Goal: Check status: Verify the current state of an ongoing process or item

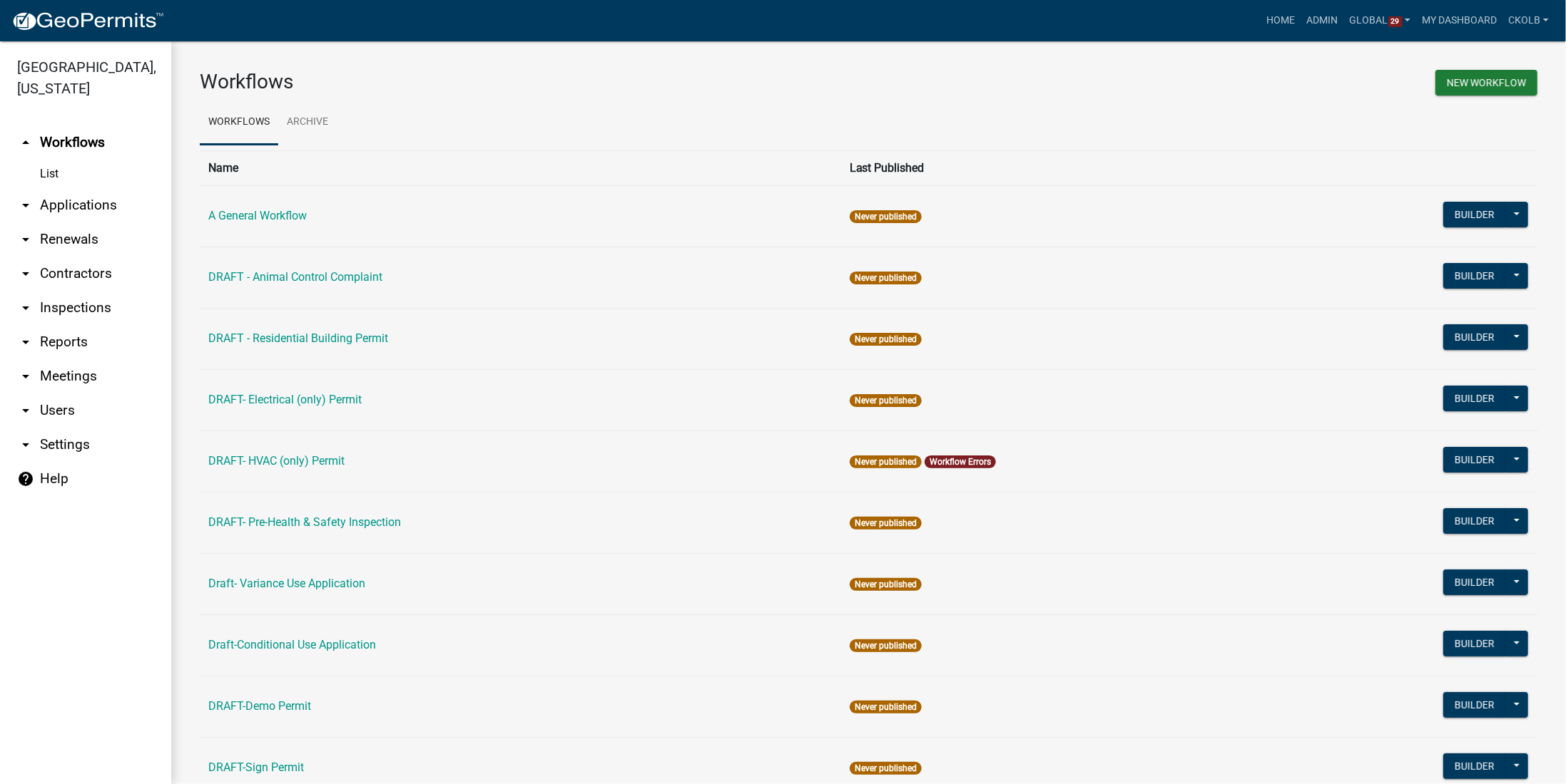
click at [54, 179] on link "List" at bounding box center [86, 174] width 171 height 29
click at [58, 215] on link "arrow_drop_down Applications" at bounding box center [86, 205] width 171 height 34
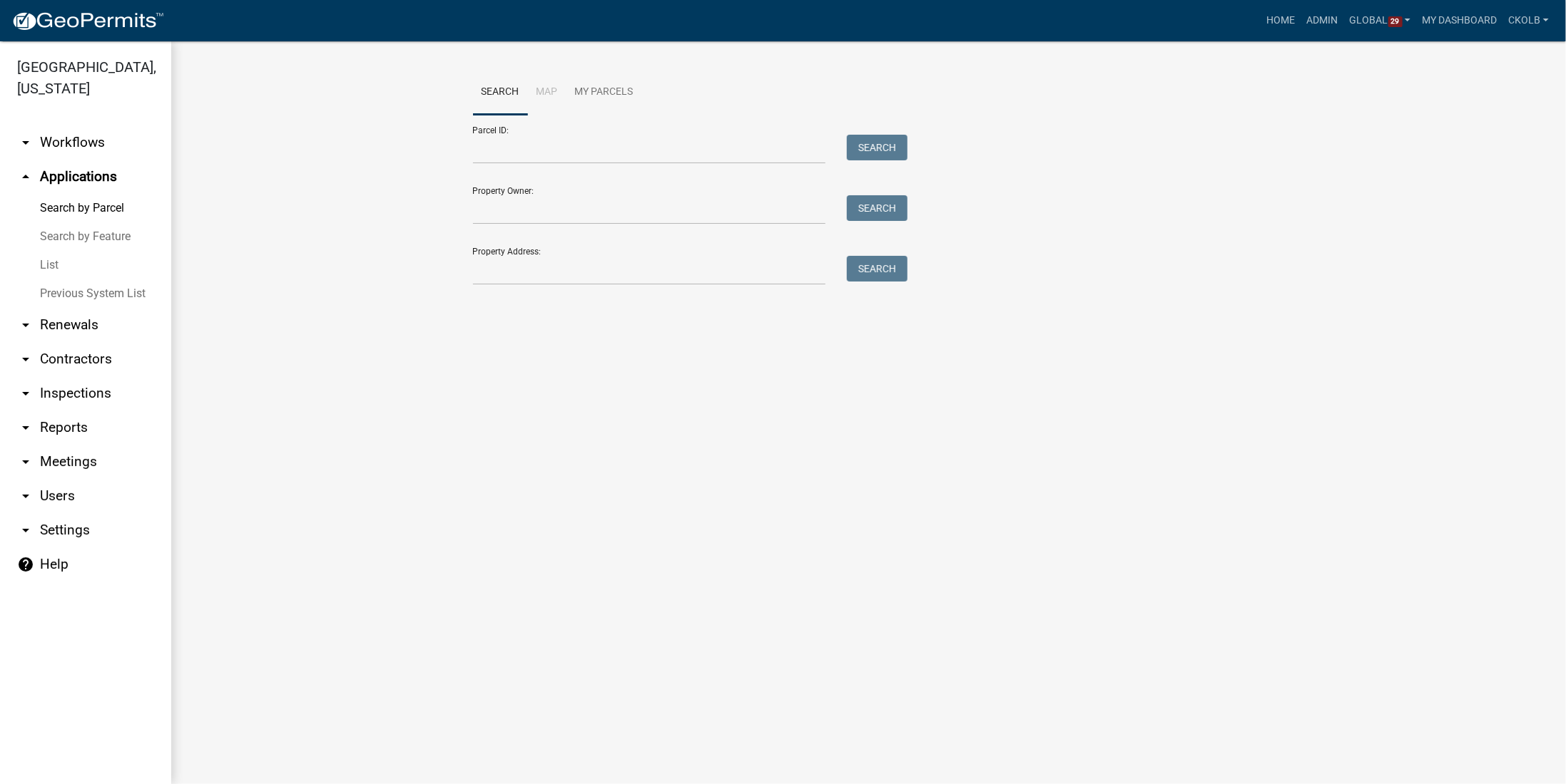
click at [50, 274] on link "List" at bounding box center [86, 265] width 171 height 29
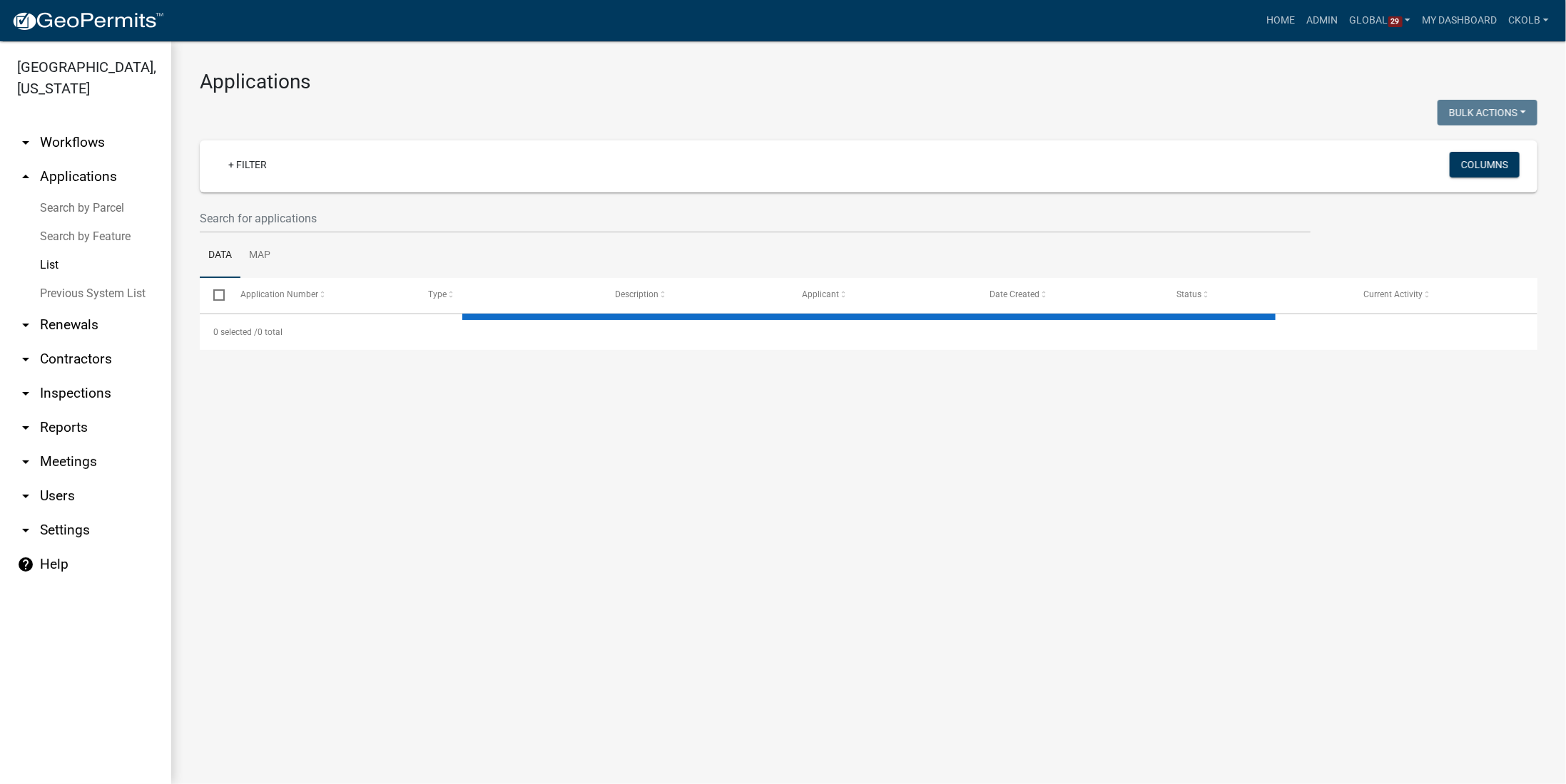
select select "2: 50"
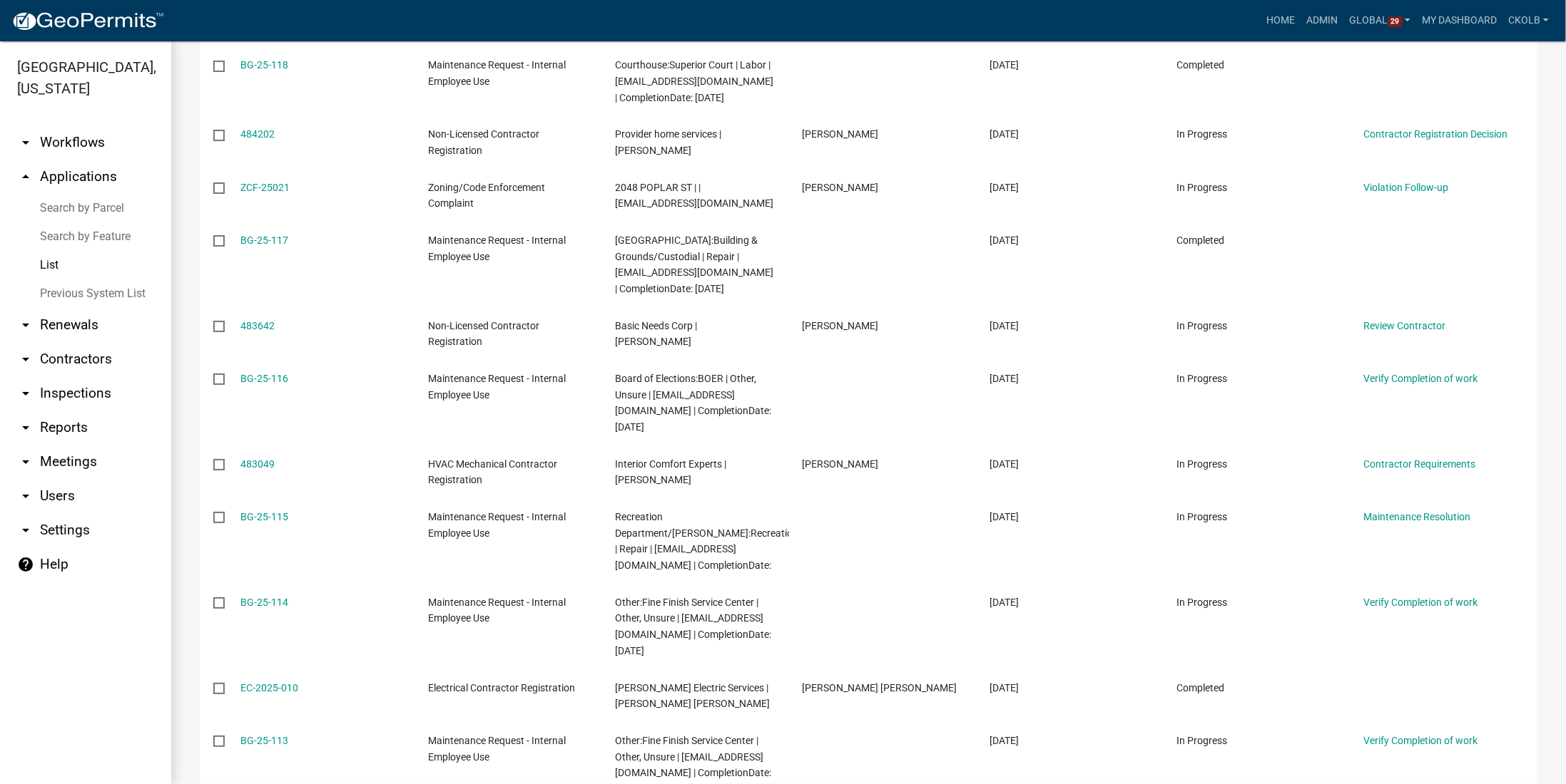
scroll to position [2567, 0]
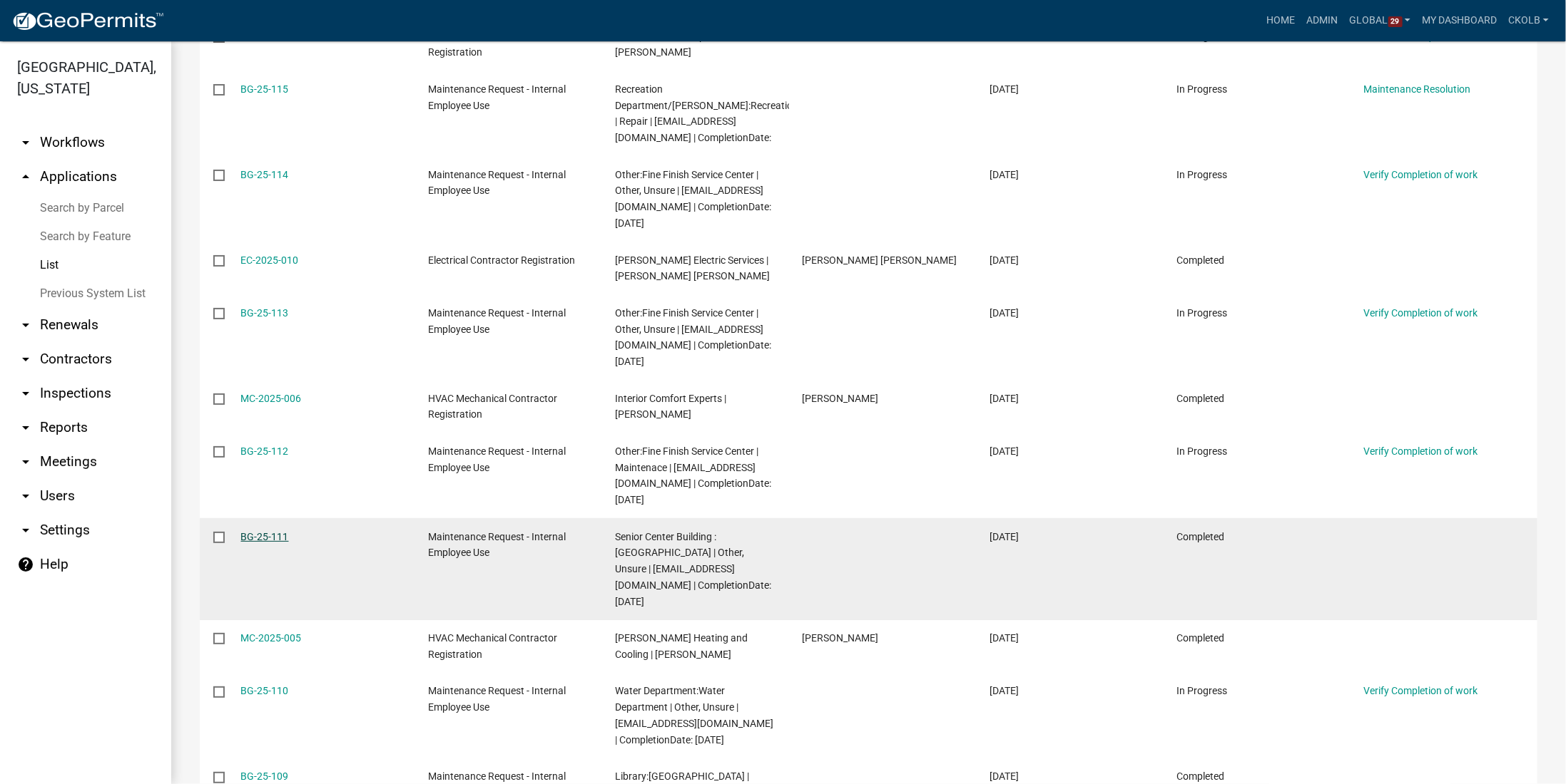
click at [254, 531] on link "BG-25-111" at bounding box center [265, 537] width 48 height 11
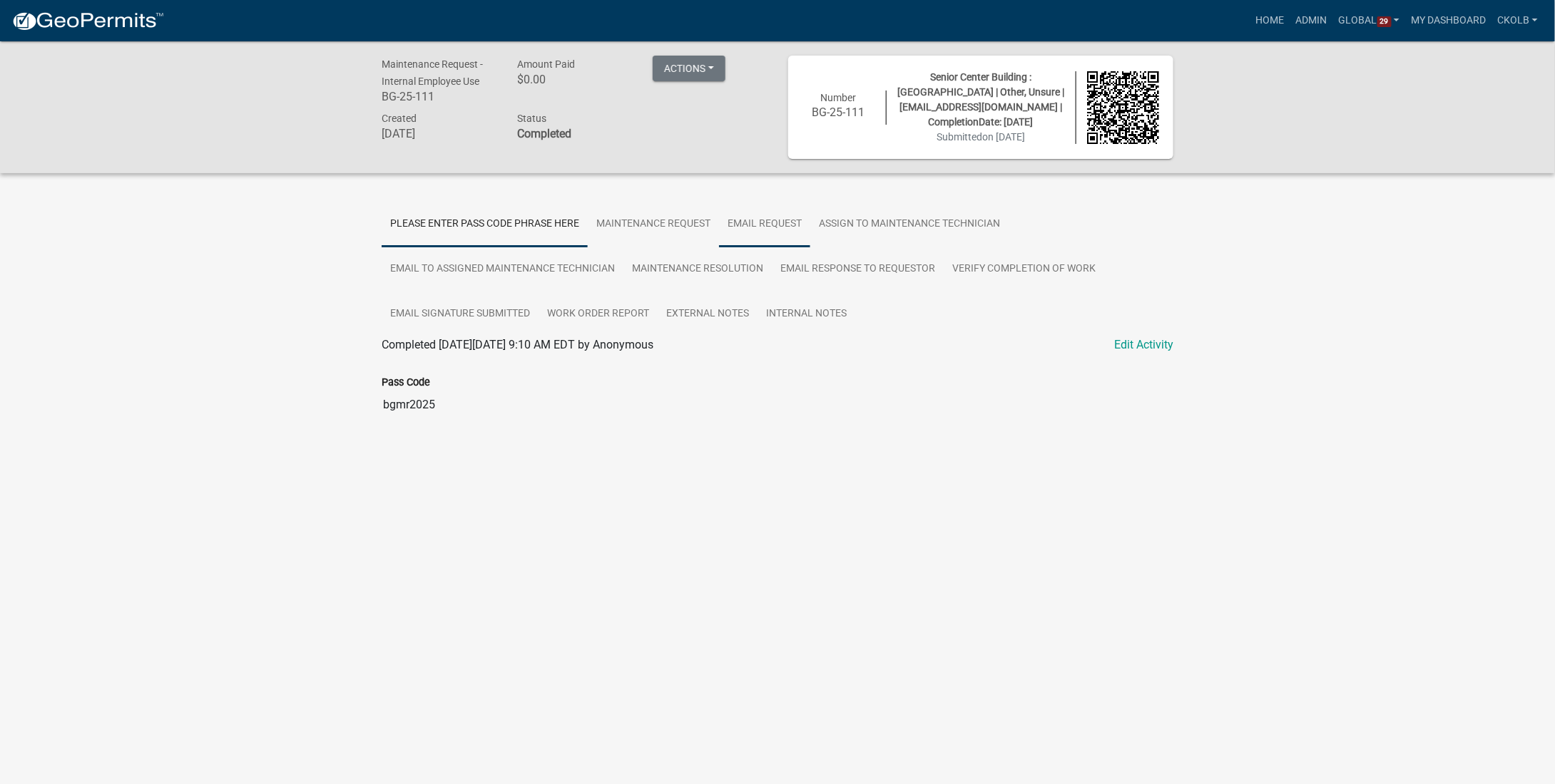
click at [786, 223] on link "Email Request" at bounding box center [764, 225] width 91 height 46
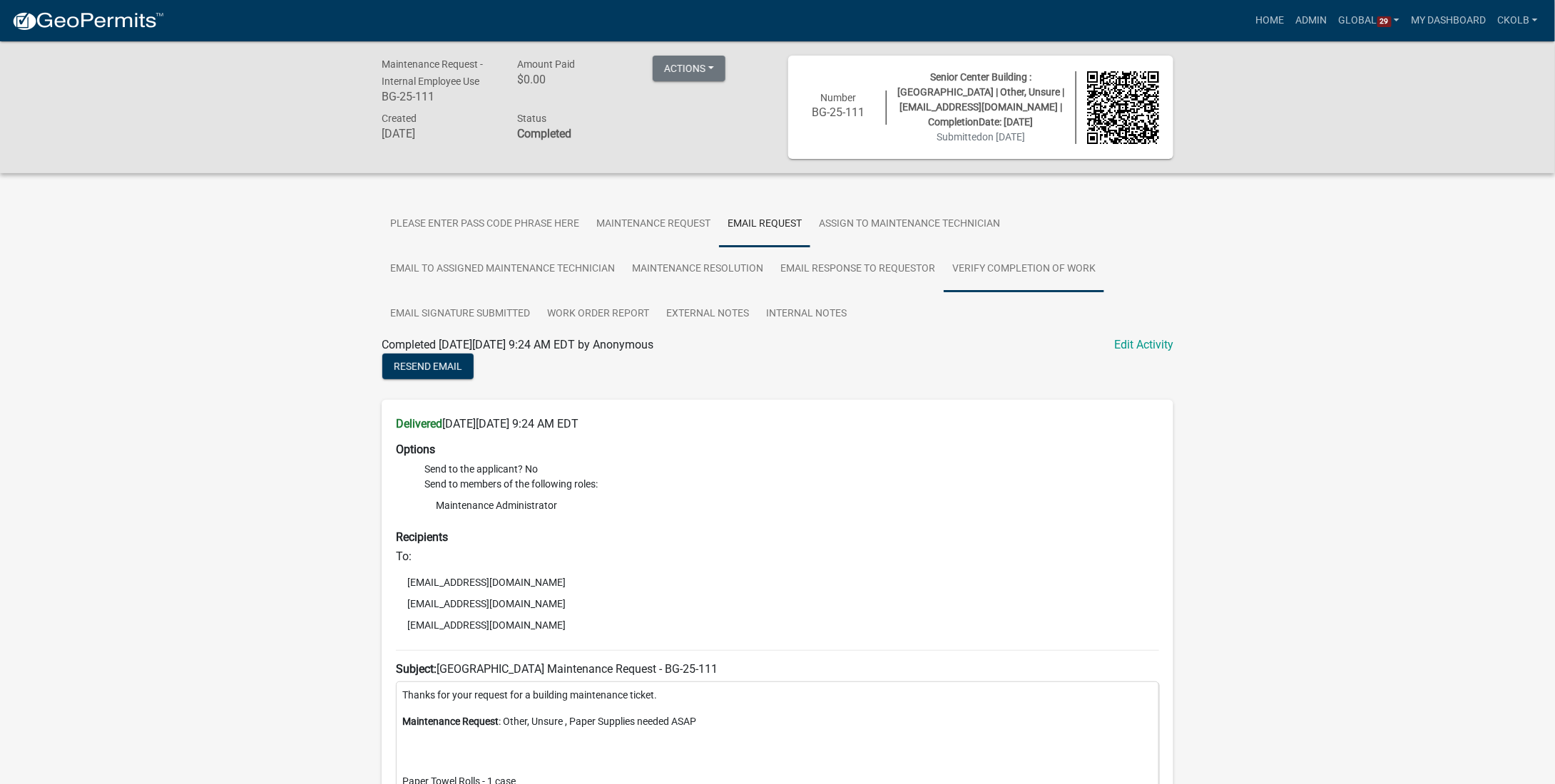
click at [1043, 269] on link "Verify Completion of work" at bounding box center [1023, 270] width 161 height 46
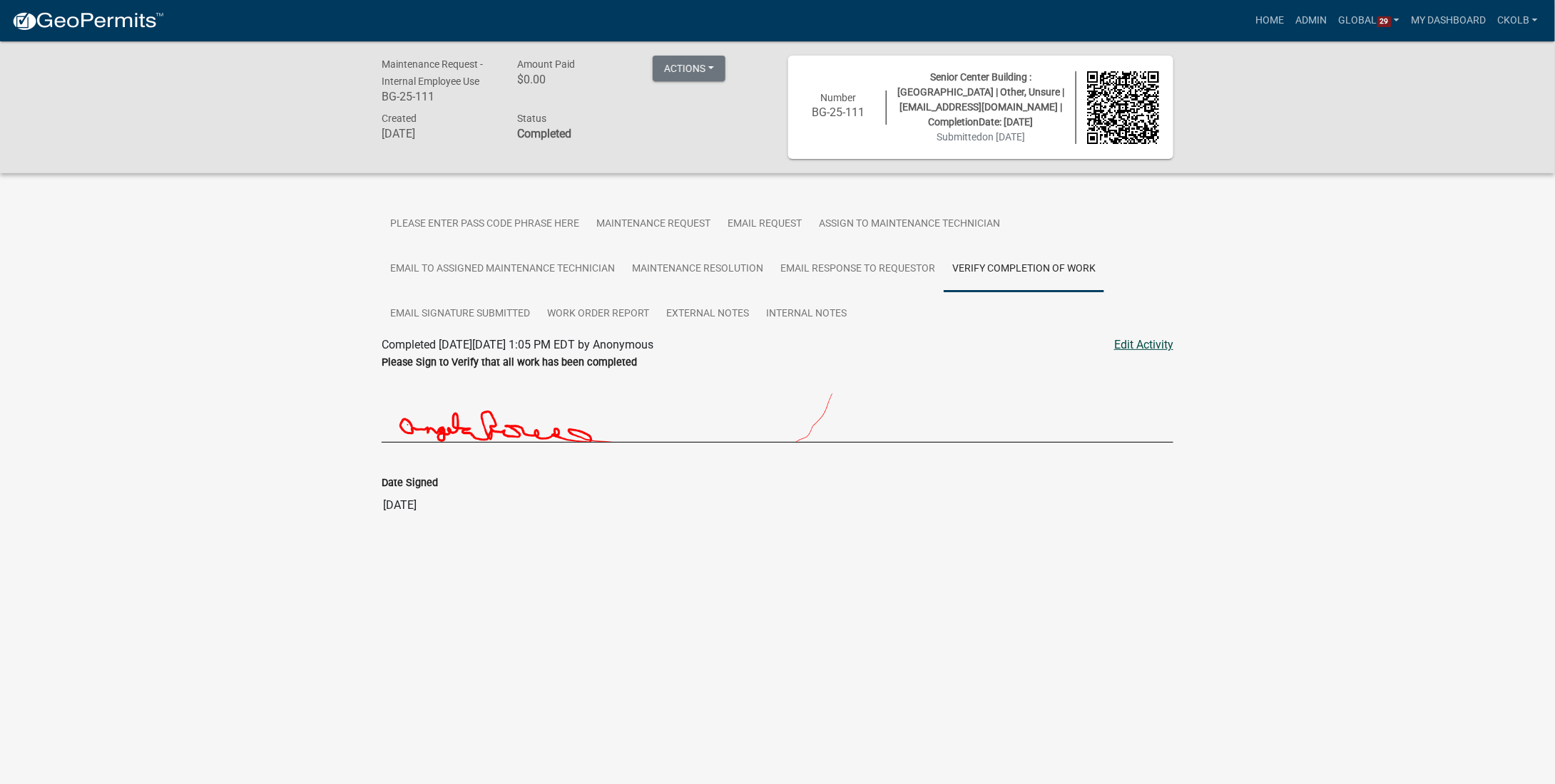
click at [1127, 349] on link "Edit Activity" at bounding box center [1143, 345] width 59 height 17
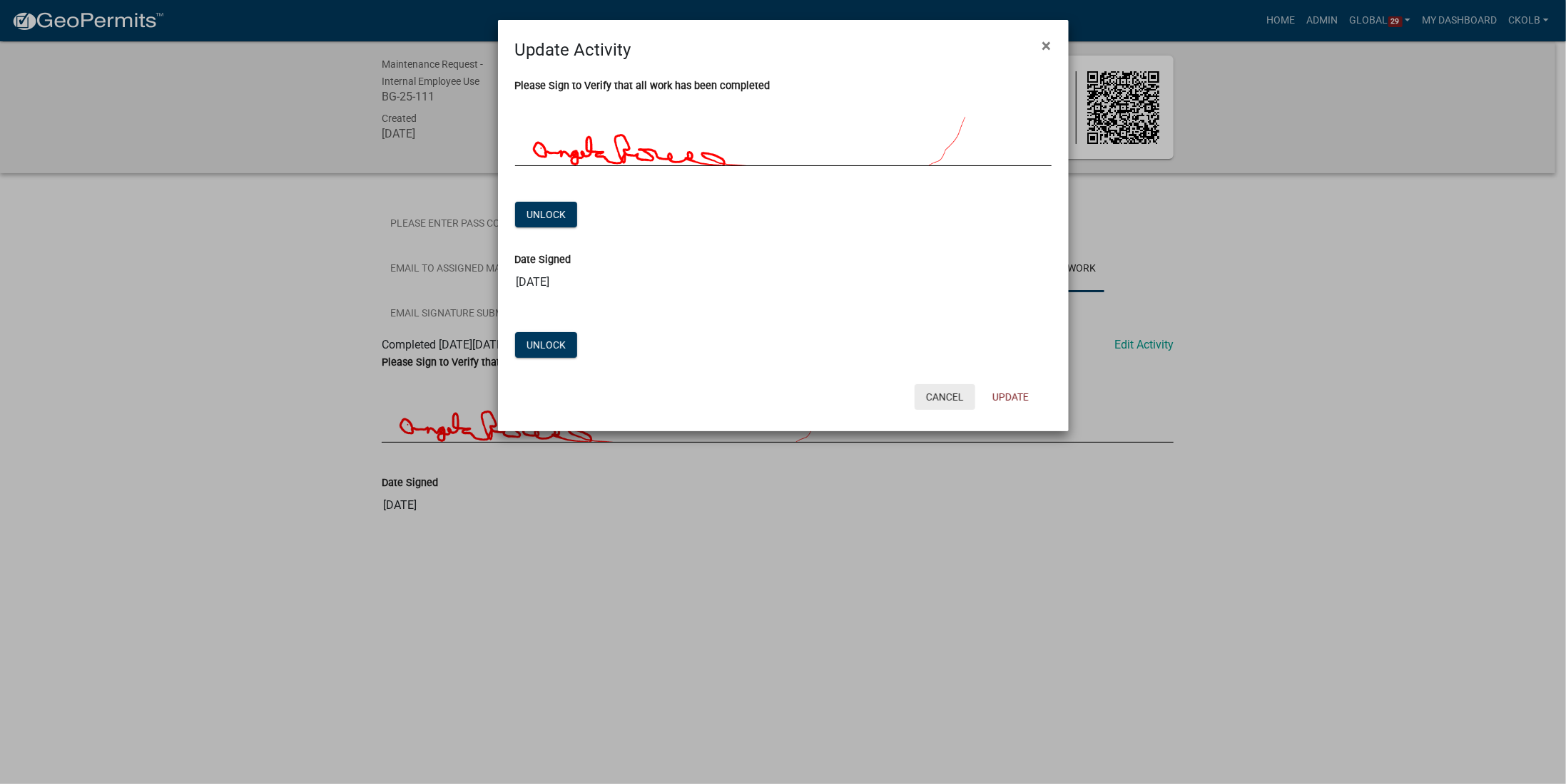
click at [945, 399] on button "Cancel" at bounding box center [944, 397] width 61 height 26
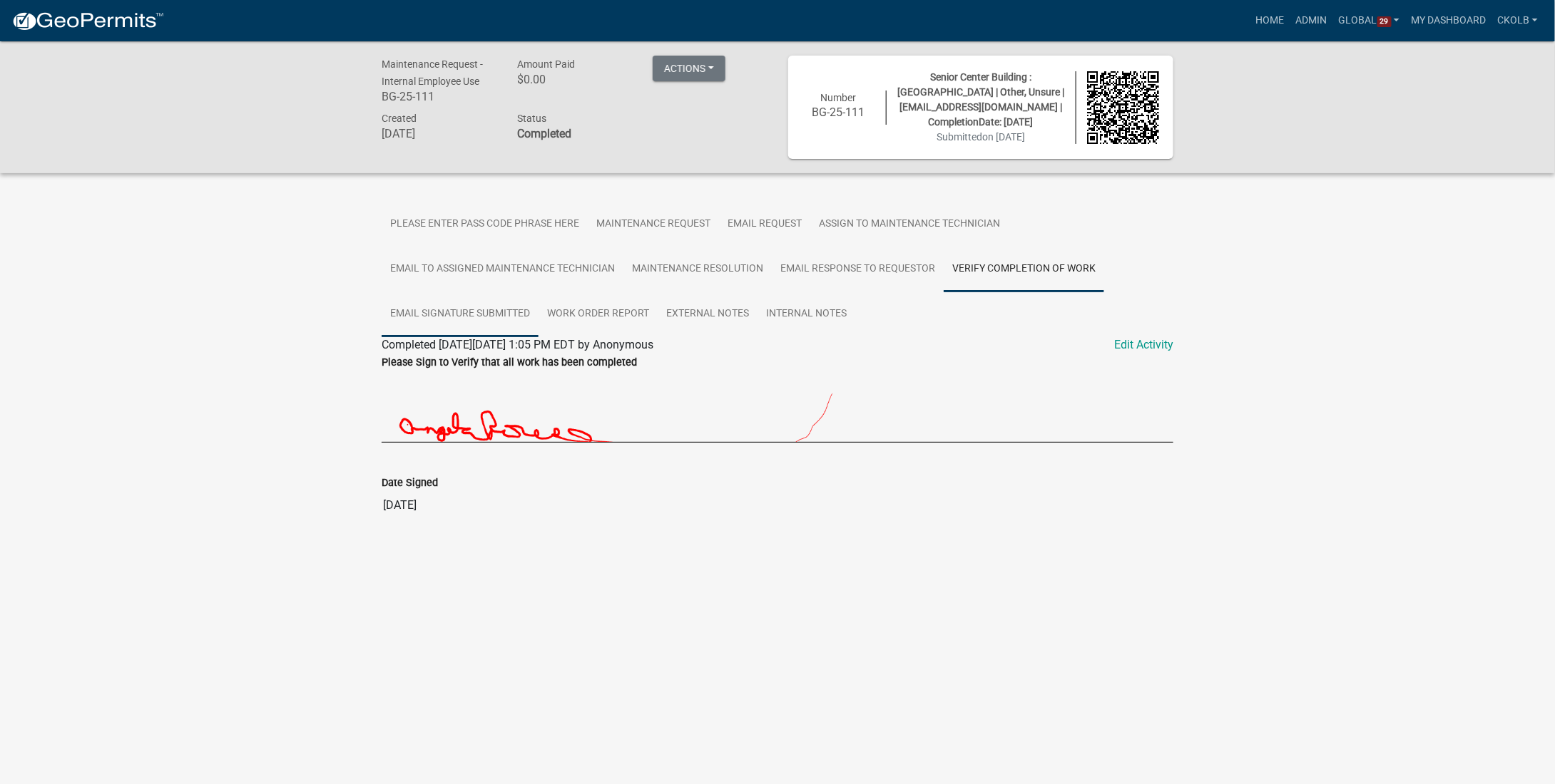
click at [445, 310] on link "Email Signature Submitted" at bounding box center [460, 315] width 157 height 46
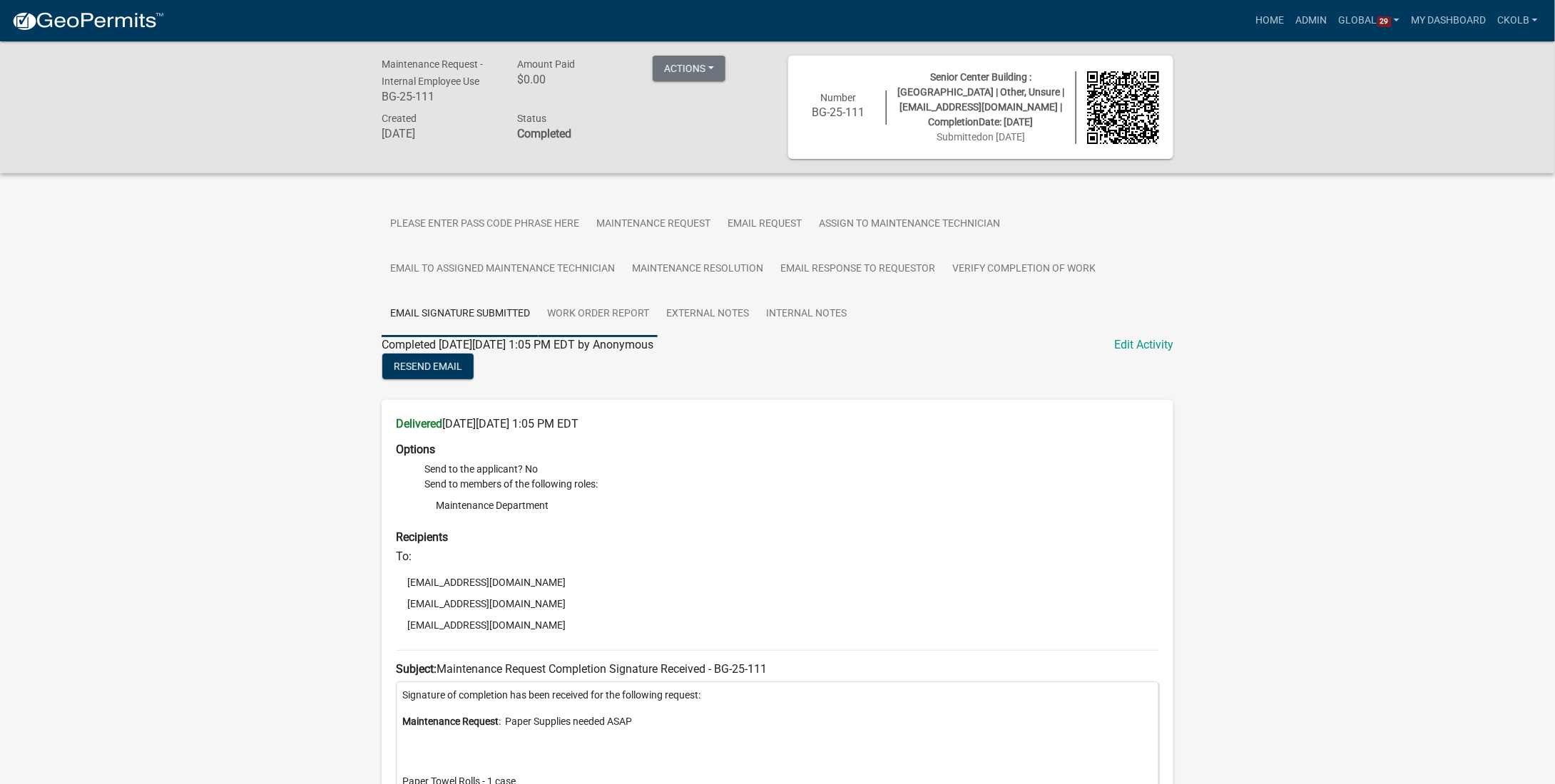
click at [611, 322] on link "Work Order Report" at bounding box center [598, 315] width 119 height 46
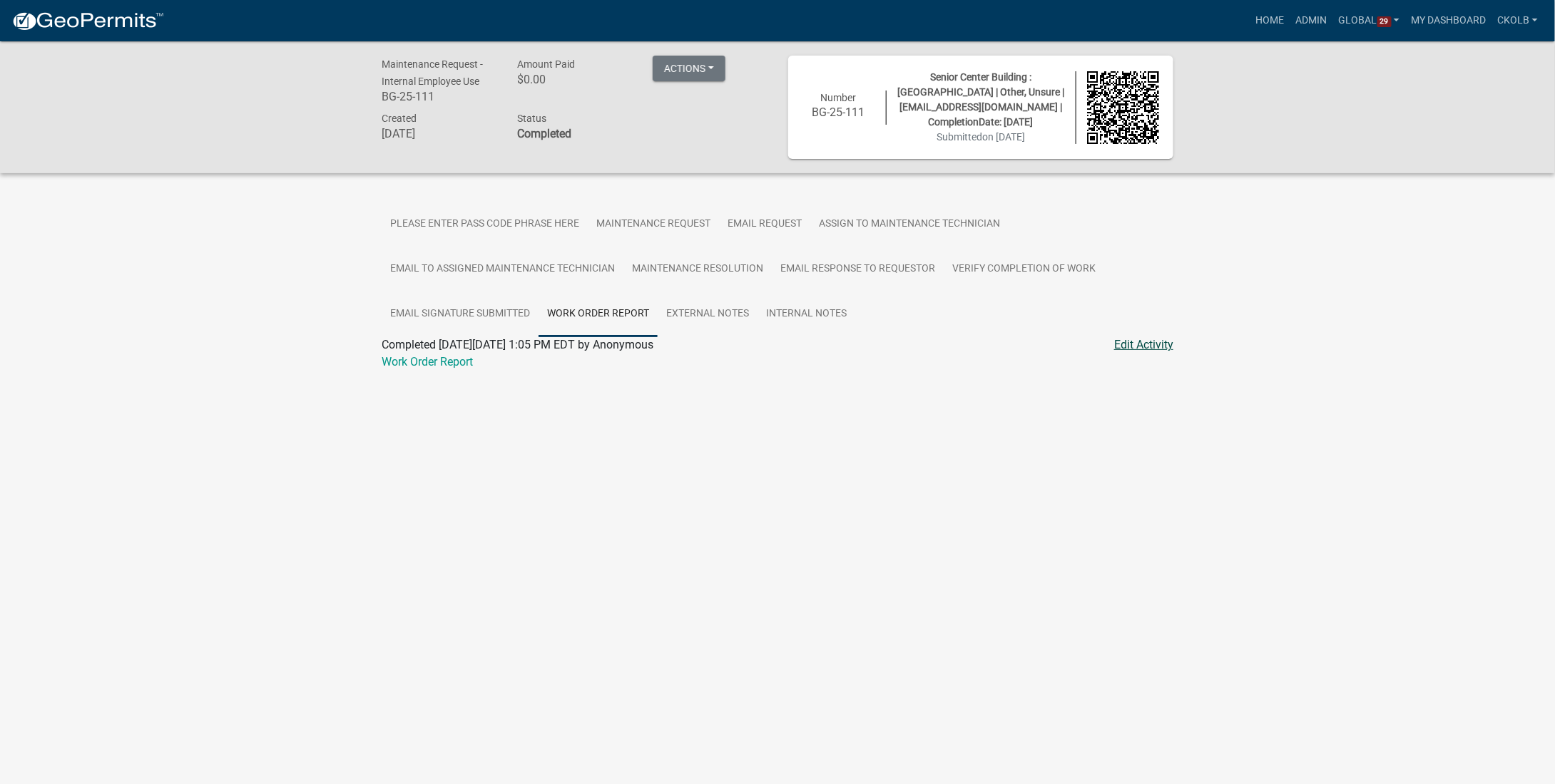
click at [1150, 350] on link "Edit Activity" at bounding box center [1143, 345] width 59 height 17
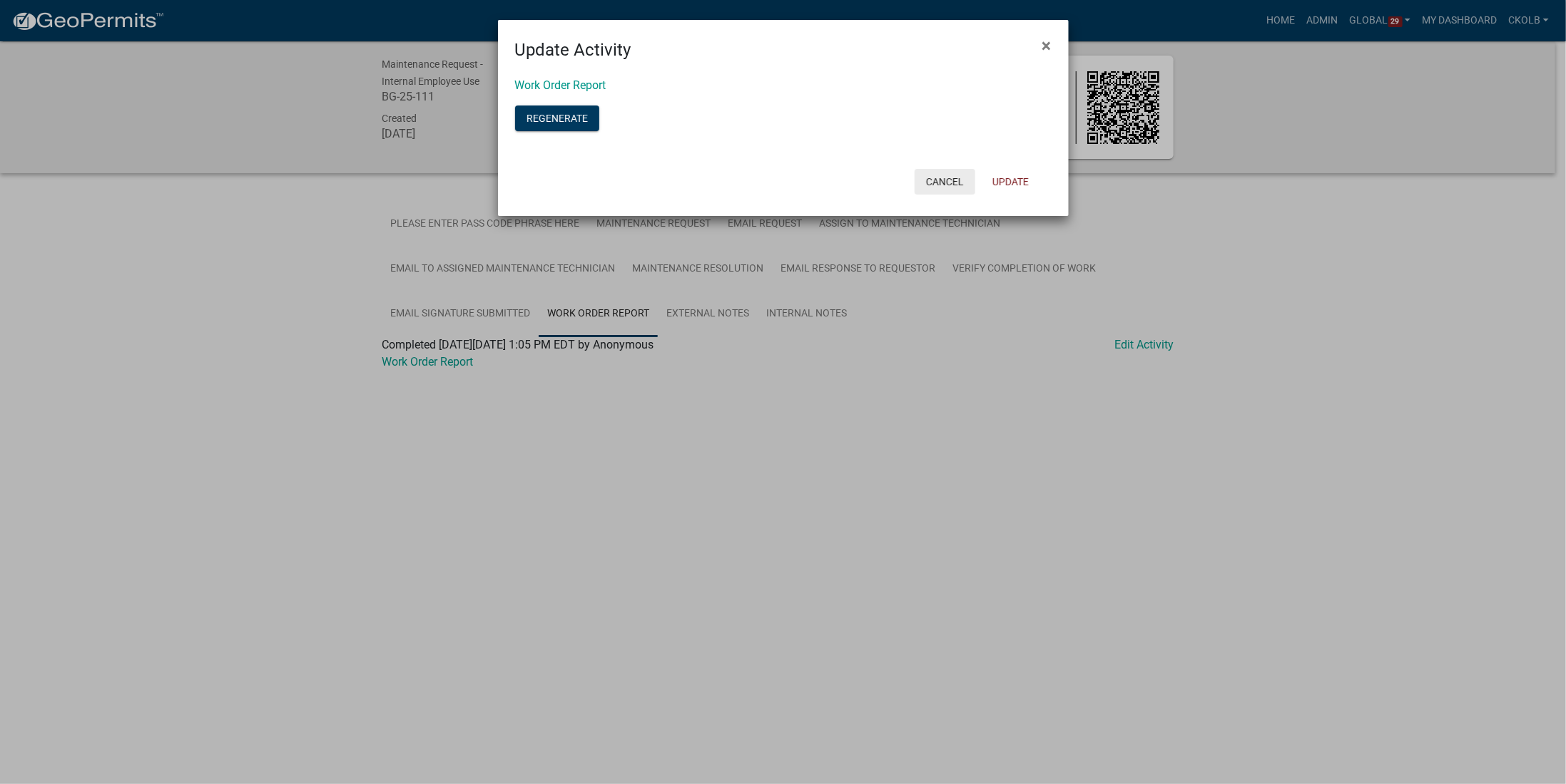
click at [941, 175] on button "Cancel" at bounding box center [944, 182] width 61 height 26
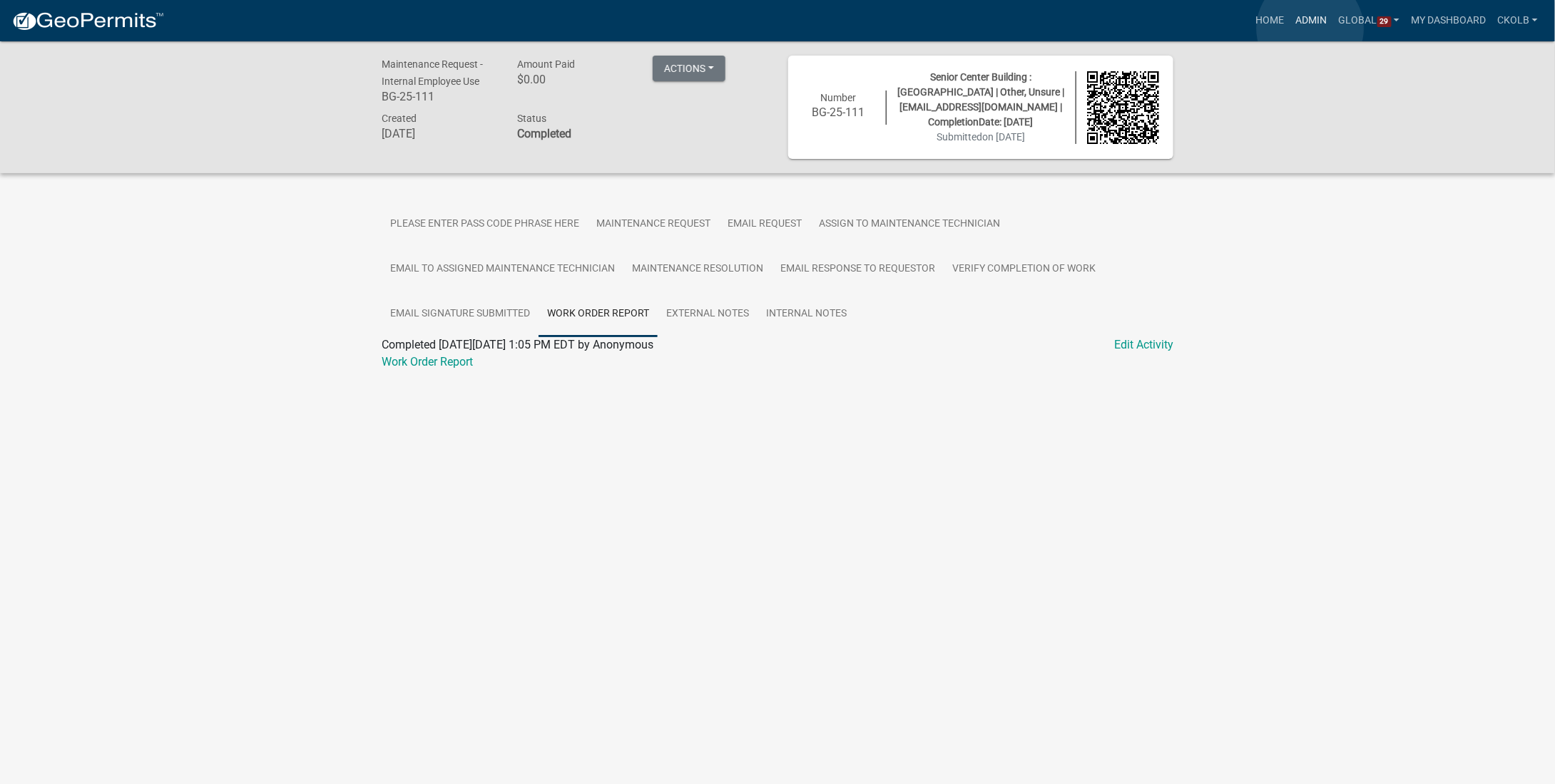
click at [1310, 29] on link "Admin" at bounding box center [1312, 21] width 43 height 27
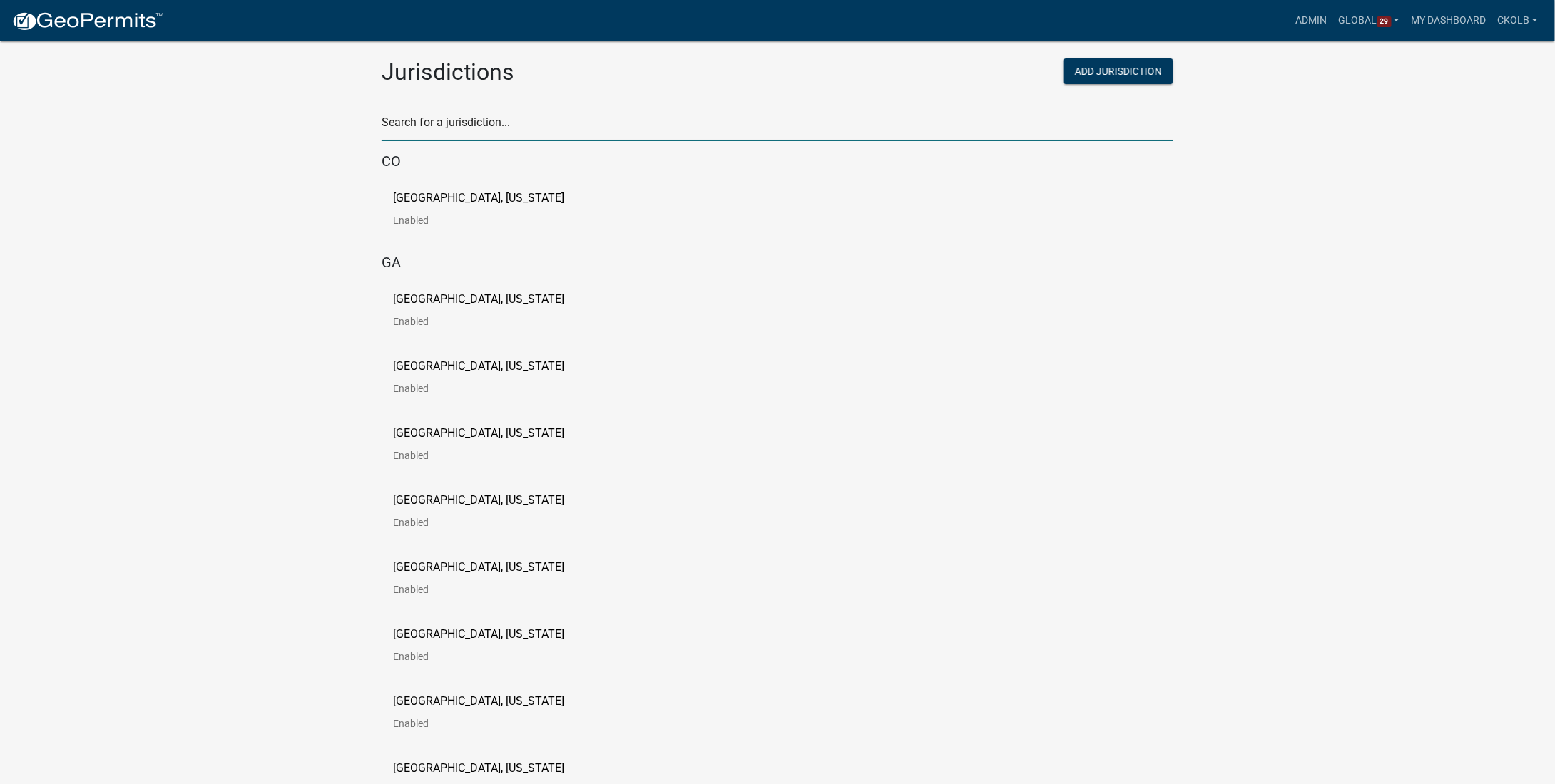
click at [557, 128] on input "text" at bounding box center [777, 126] width 791 height 29
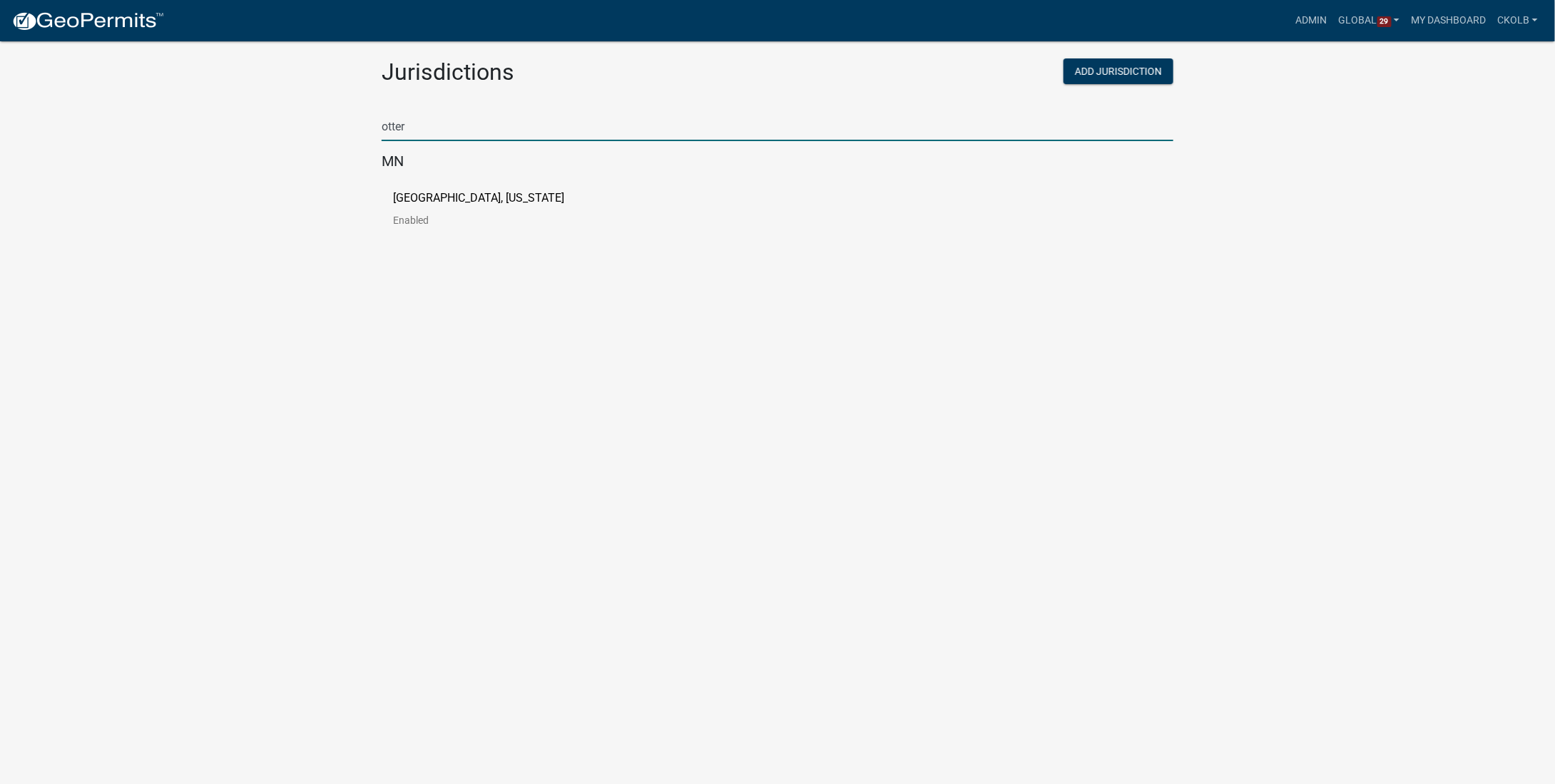
type input "otter"
click at [400, 202] on p "[GEOGRAPHIC_DATA], [US_STATE]" at bounding box center [479, 198] width 171 height 11
